Goal: Task Accomplishment & Management: Manage account settings

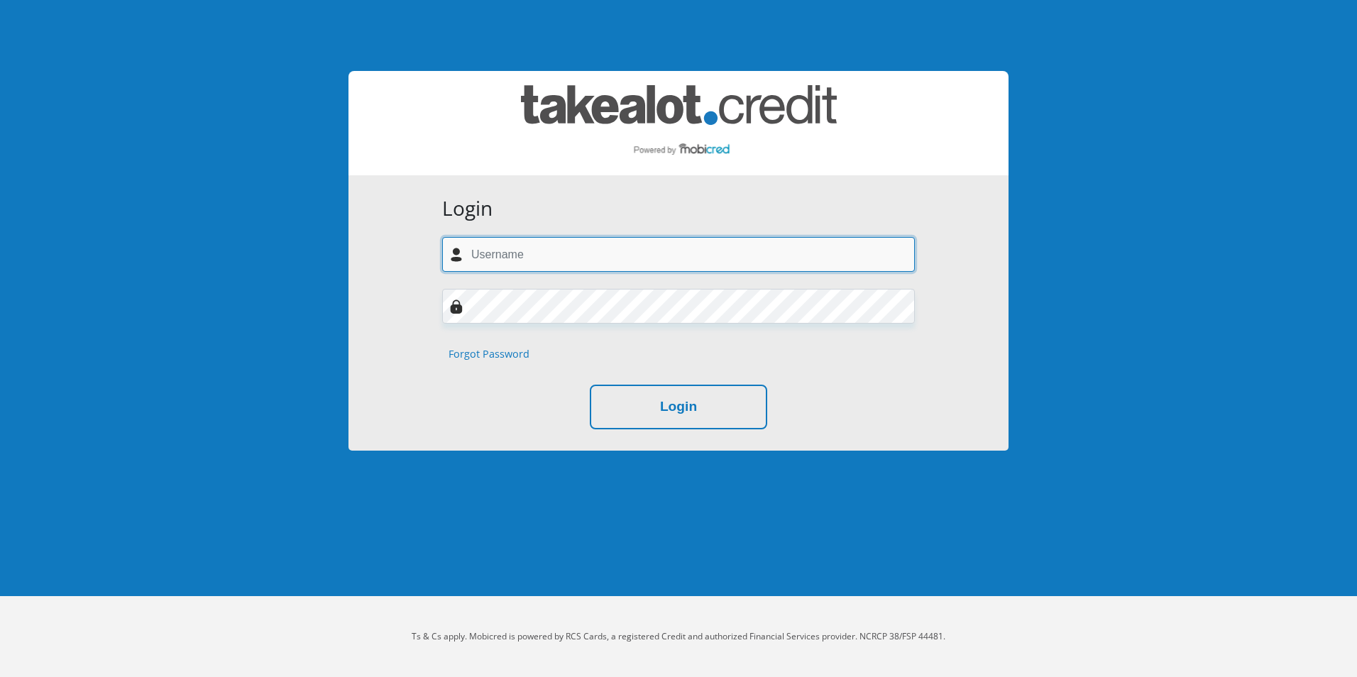
click at [512, 254] on input "text" at bounding box center [678, 254] width 473 height 35
type input "[EMAIL_ADDRESS][DOMAIN_NAME]"
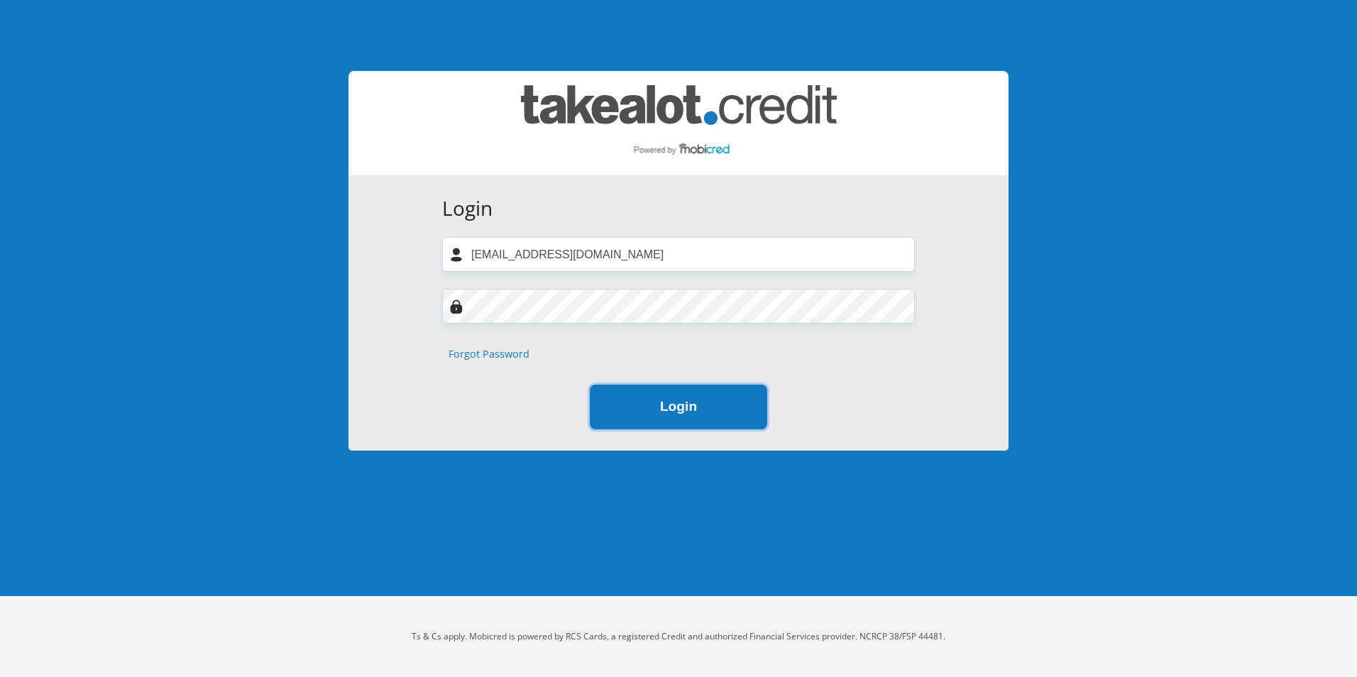
click at [616, 404] on button "Login" at bounding box center [678, 407] width 177 height 45
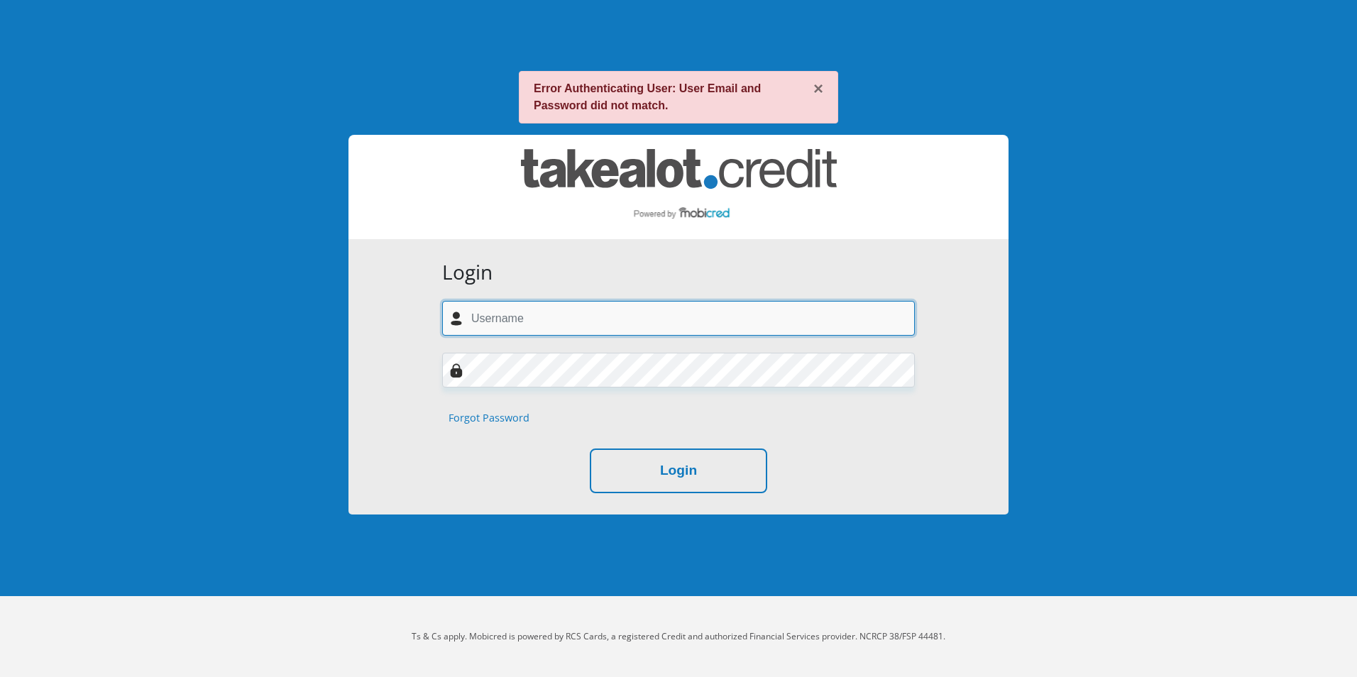
click at [497, 324] on input "text" at bounding box center [678, 318] width 473 height 35
type input "twalasibu@yahoo.com"
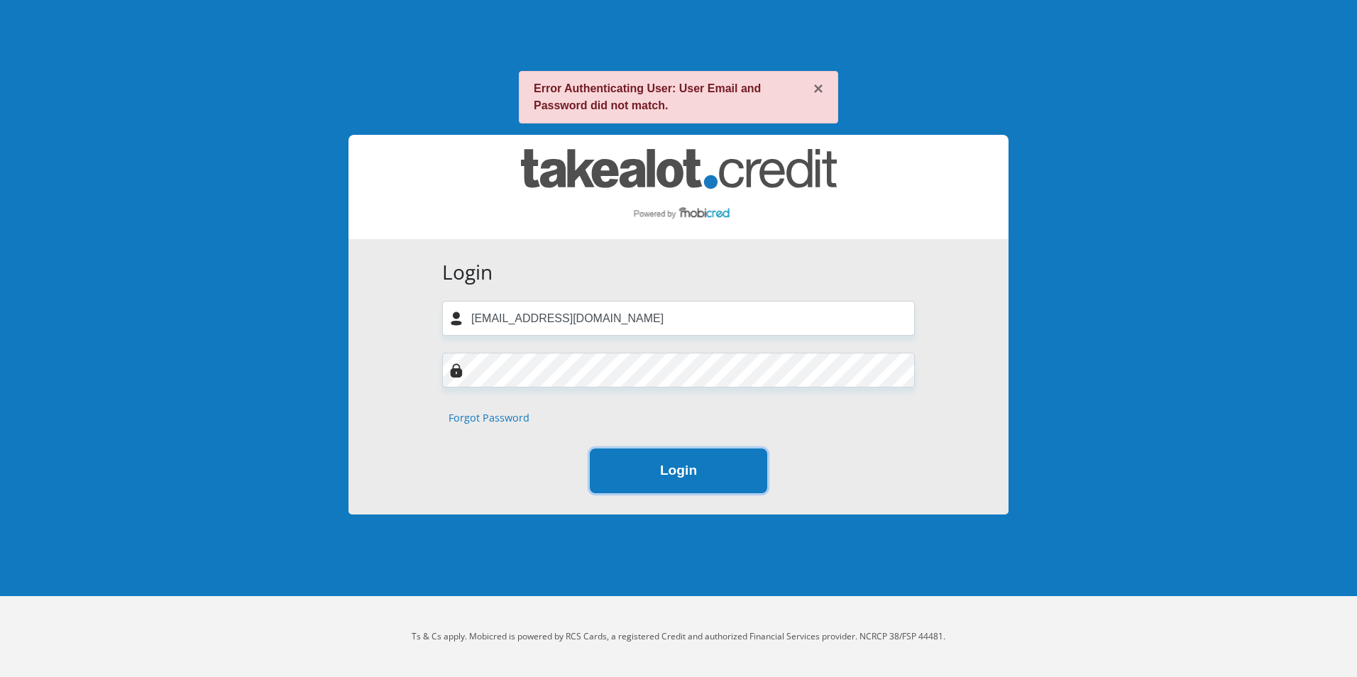
click at [631, 465] on button "Login" at bounding box center [678, 470] width 177 height 45
